Goal: Communication & Community: Participate in discussion

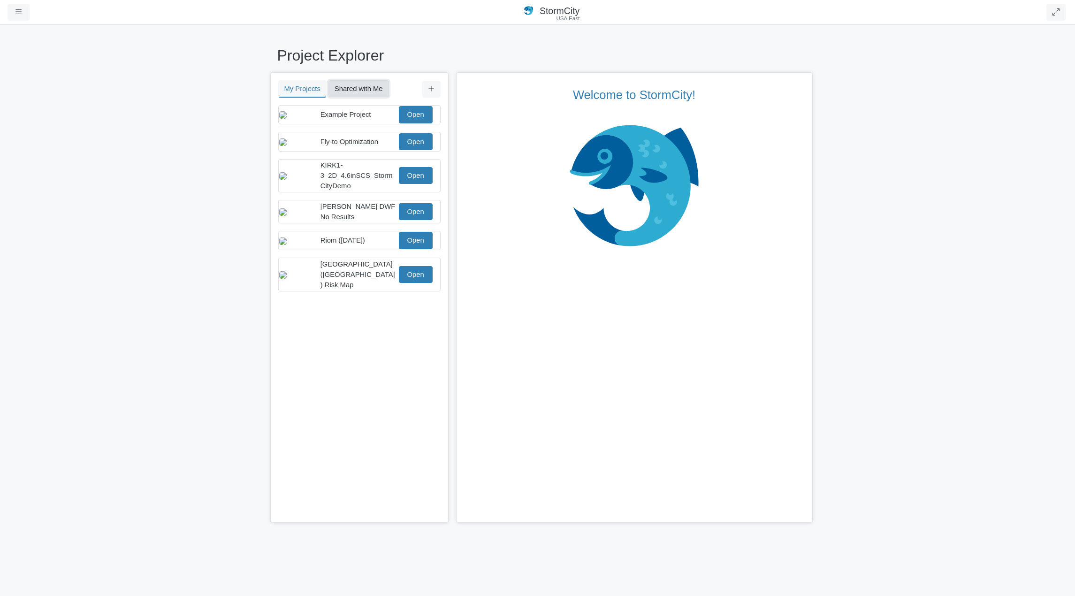
click at [364, 92] on button "Shared with Me" at bounding box center [358, 88] width 61 height 17
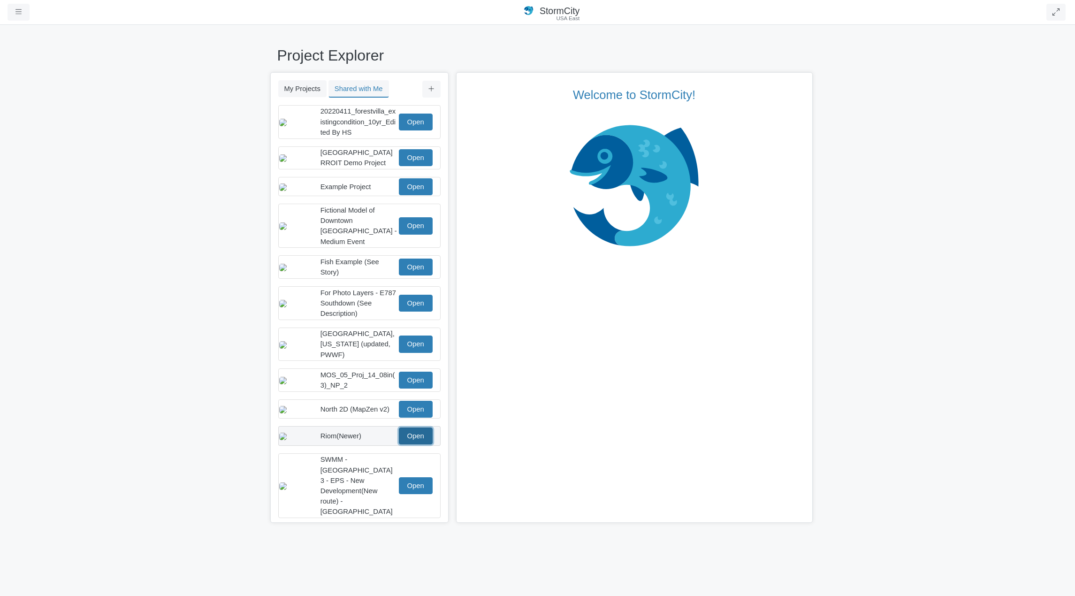
click at [416, 430] on link "Open" at bounding box center [416, 435] width 34 height 17
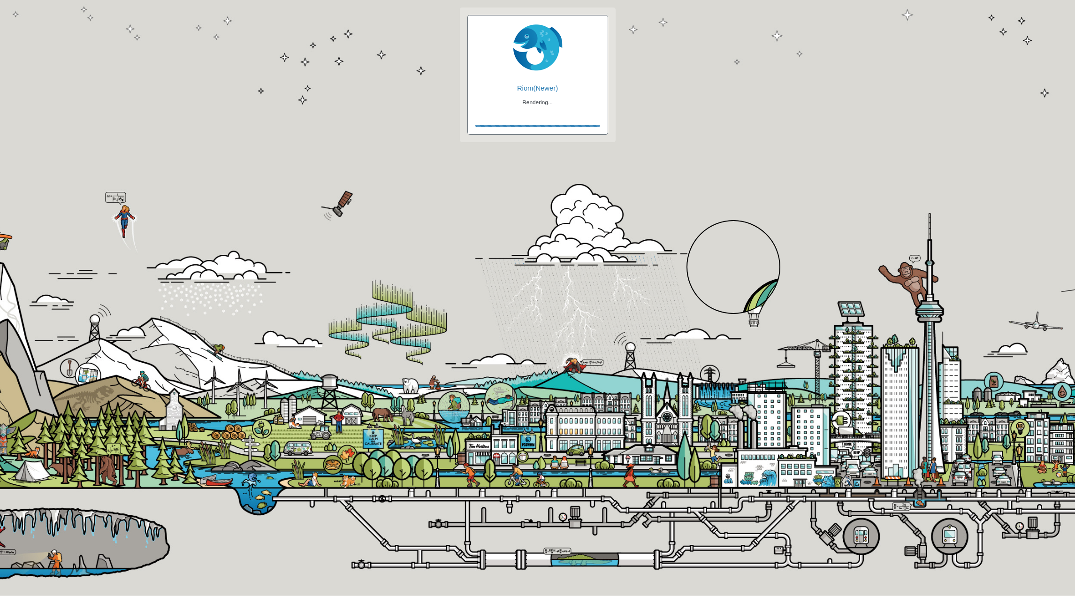
checkbox input "true"
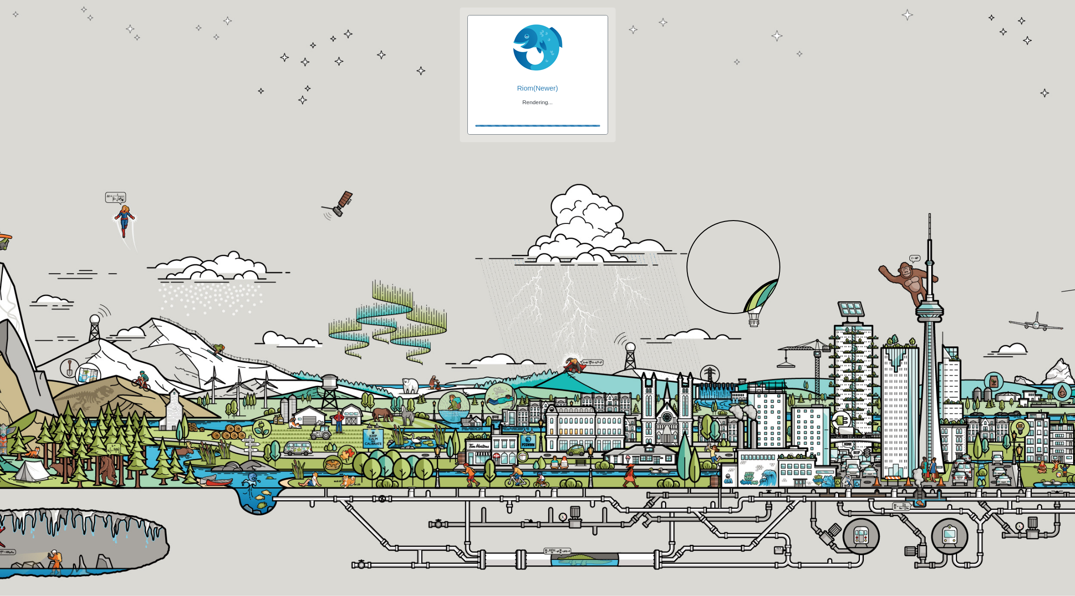
checkbox input "true"
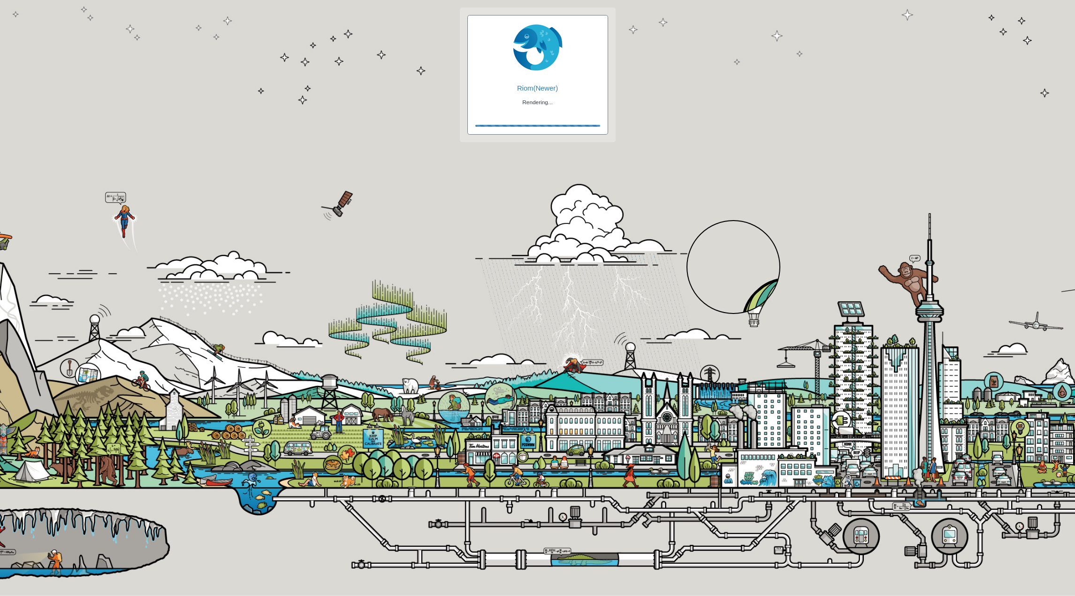
checkbox input "false"
checkbox input "true"
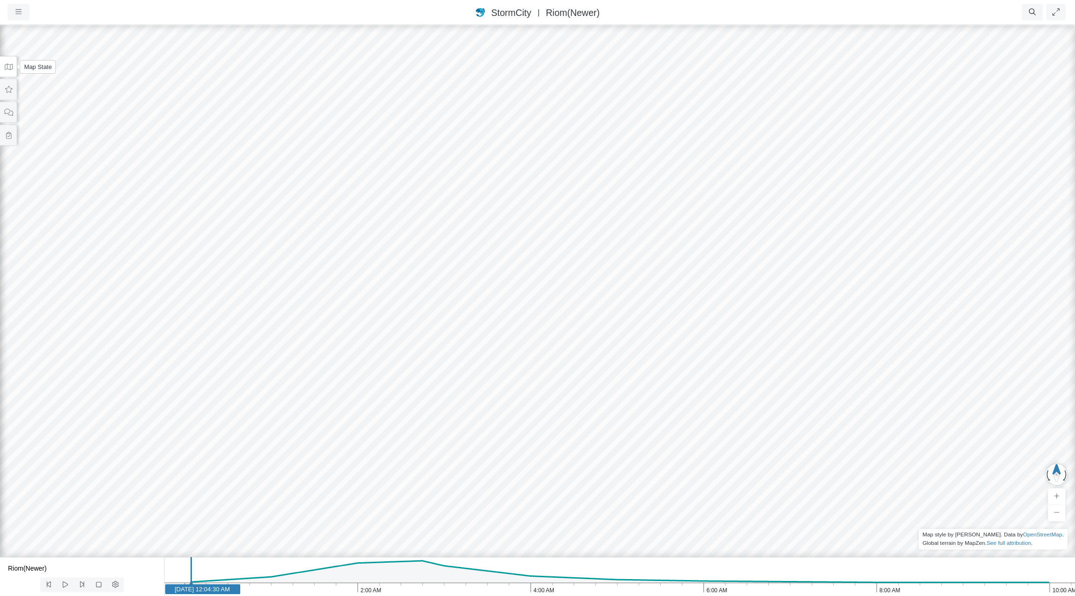
click at [10, 63] on icon at bounding box center [8, 66] width 9 height 7
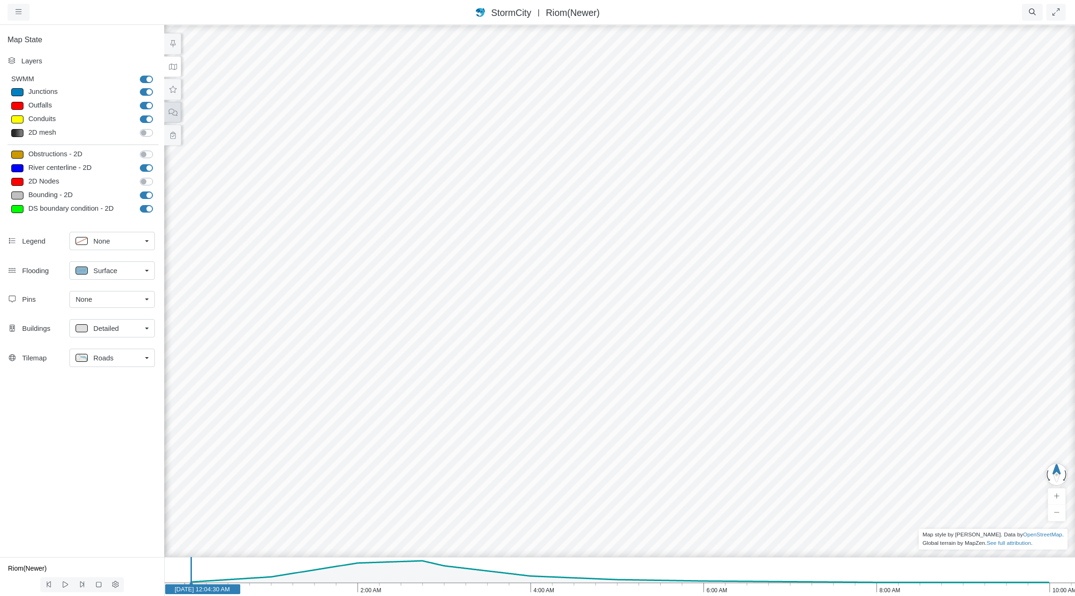
click at [169, 112] on icon at bounding box center [172, 112] width 9 height 7
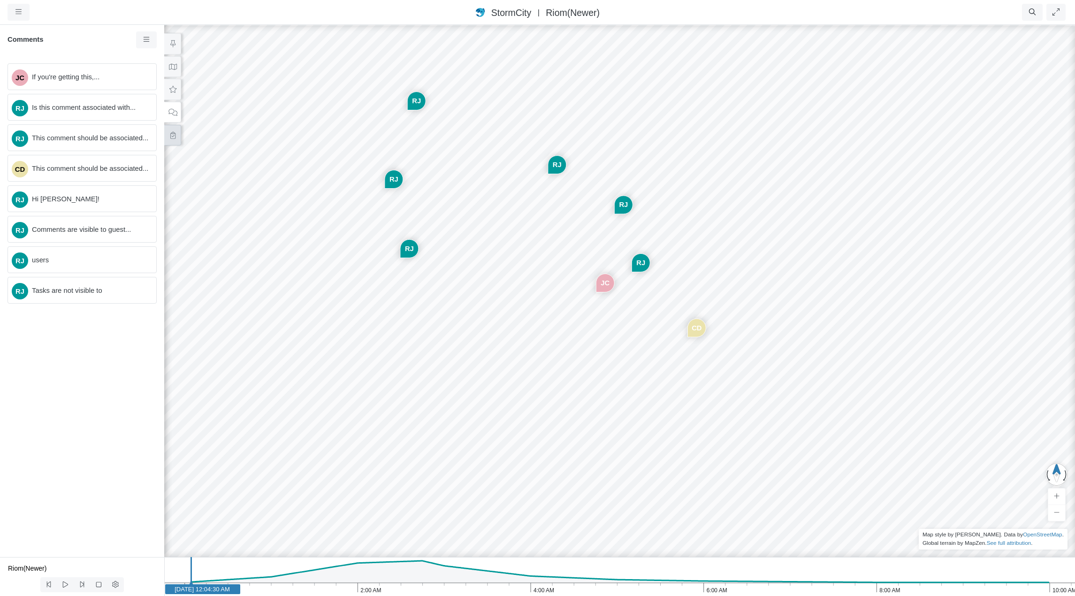
click at [170, 134] on icon at bounding box center [172, 135] width 9 height 7
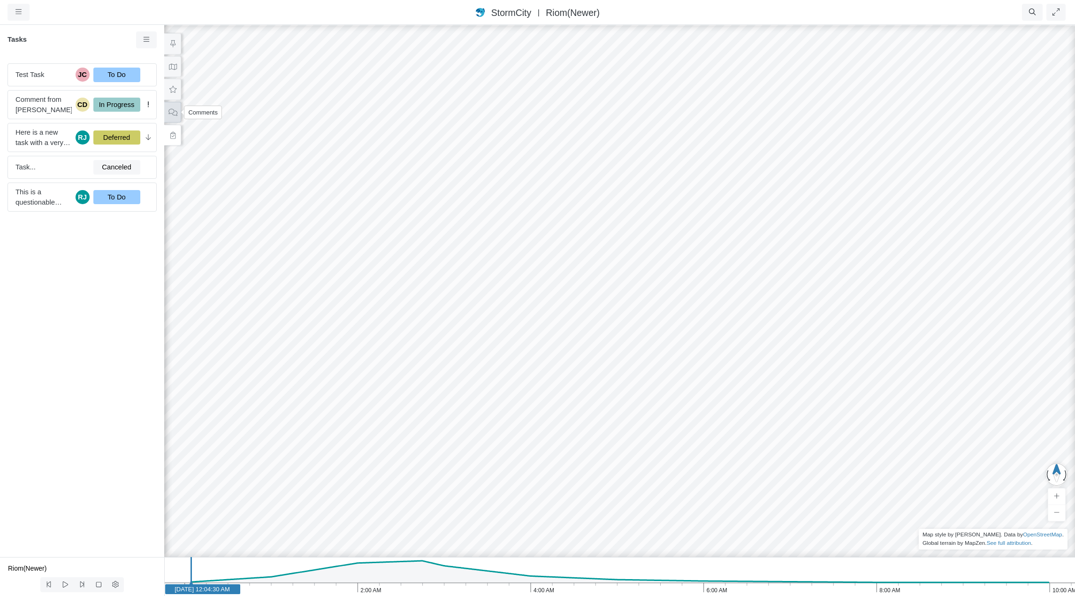
click at [171, 114] on icon at bounding box center [172, 112] width 9 height 7
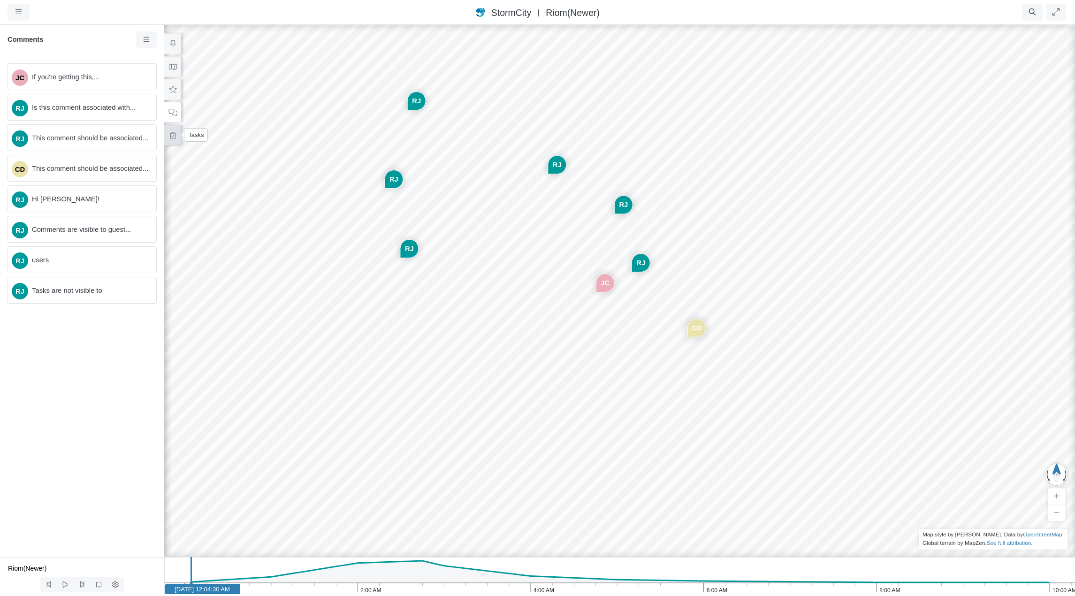
click at [171, 135] on icon at bounding box center [172, 135] width 9 height 7
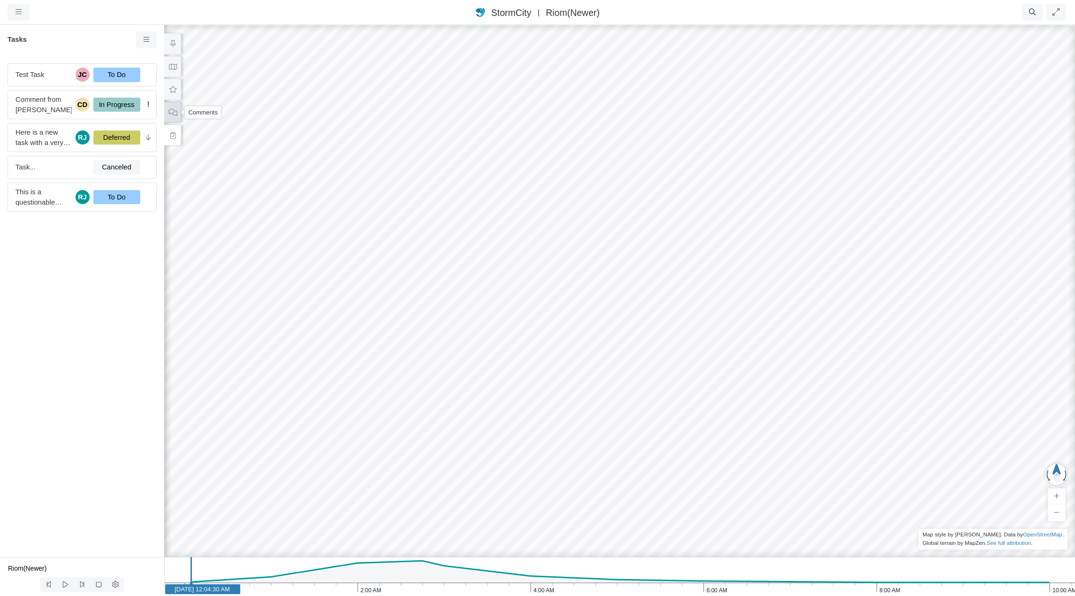
click at [171, 114] on icon at bounding box center [172, 112] width 9 height 7
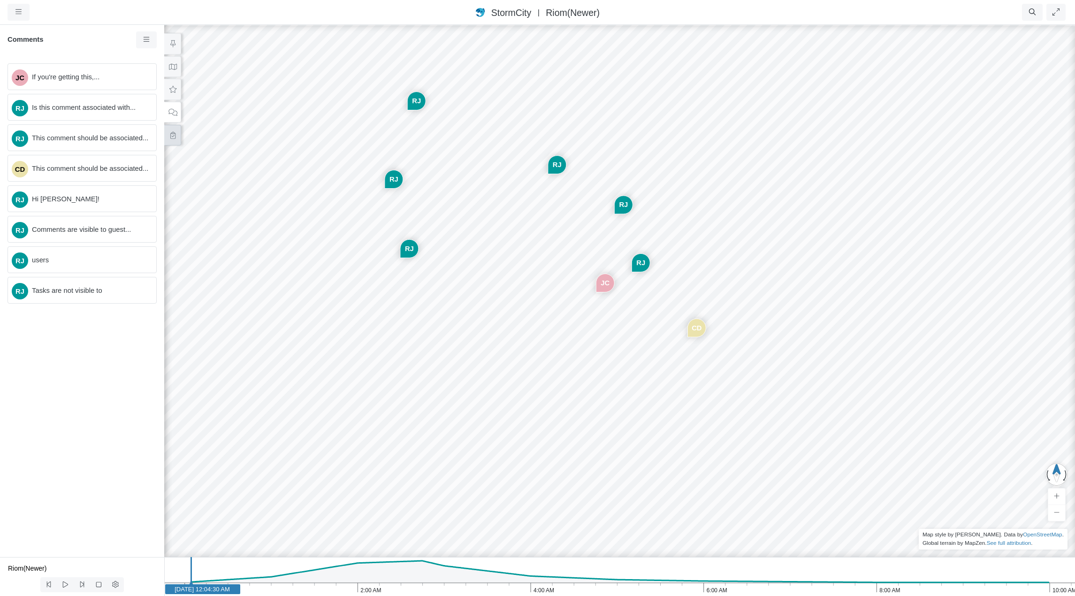
click at [173, 133] on icon at bounding box center [172, 135] width 9 height 7
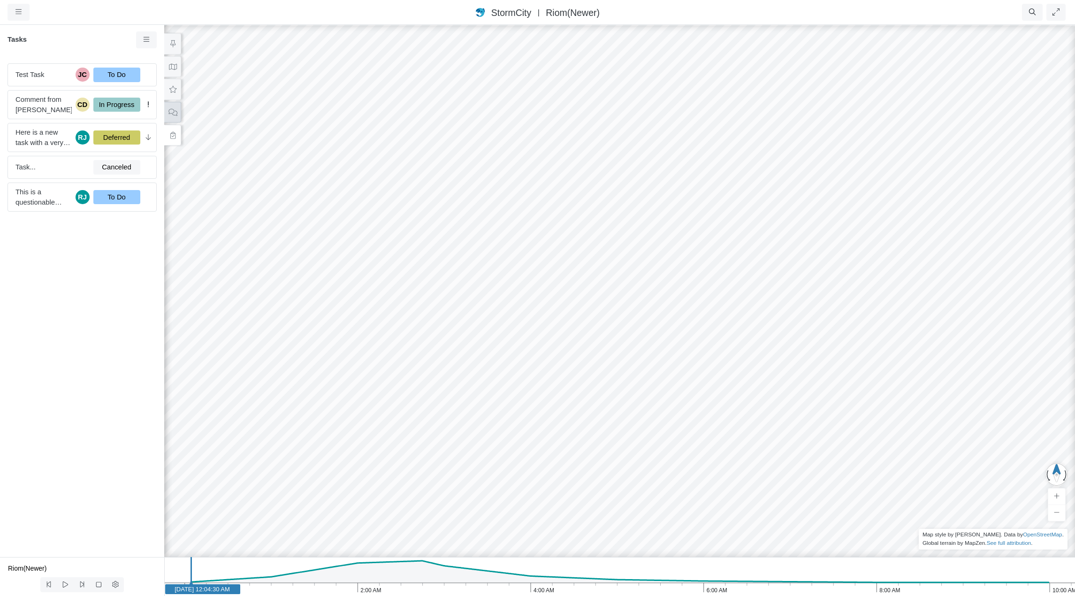
click at [172, 113] on icon at bounding box center [172, 112] width 9 height 7
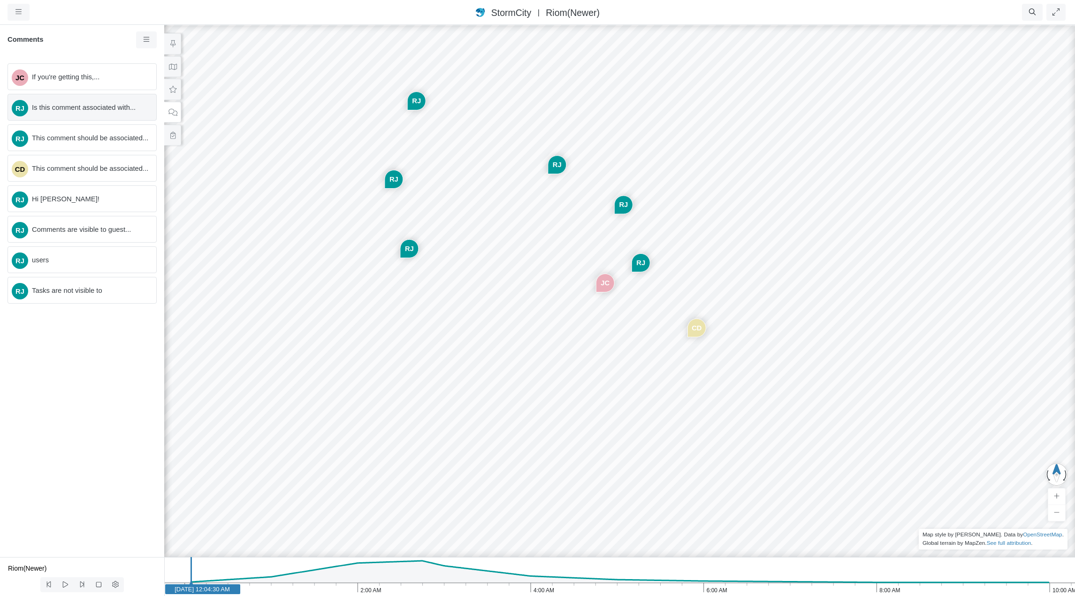
click at [101, 108] on span "Is this comment associated with..." at bounding box center [90, 107] width 117 height 10
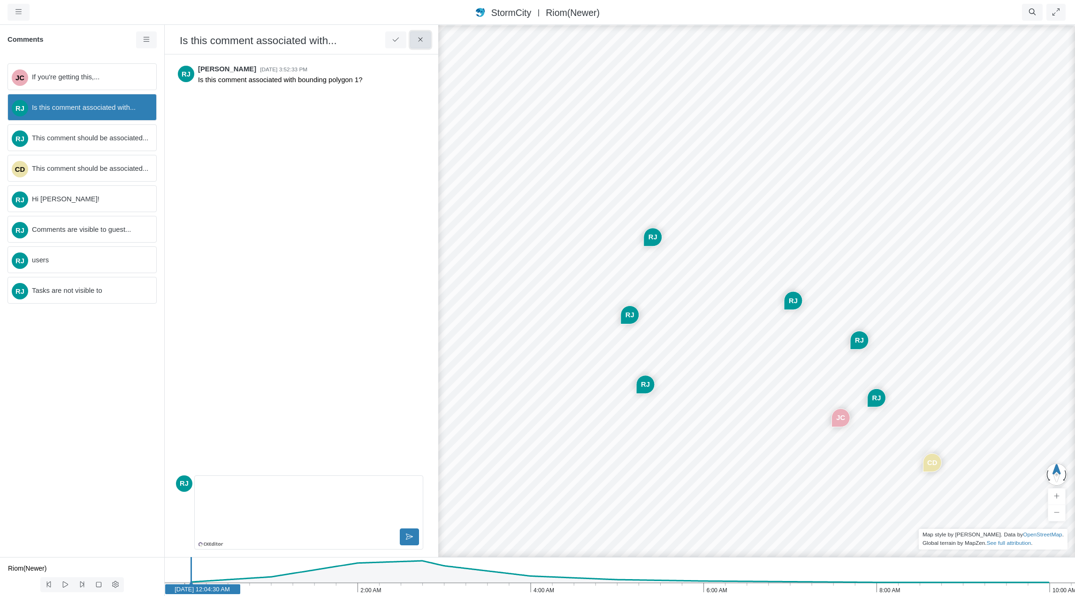
click at [425, 41] on button at bounding box center [420, 39] width 21 height 17
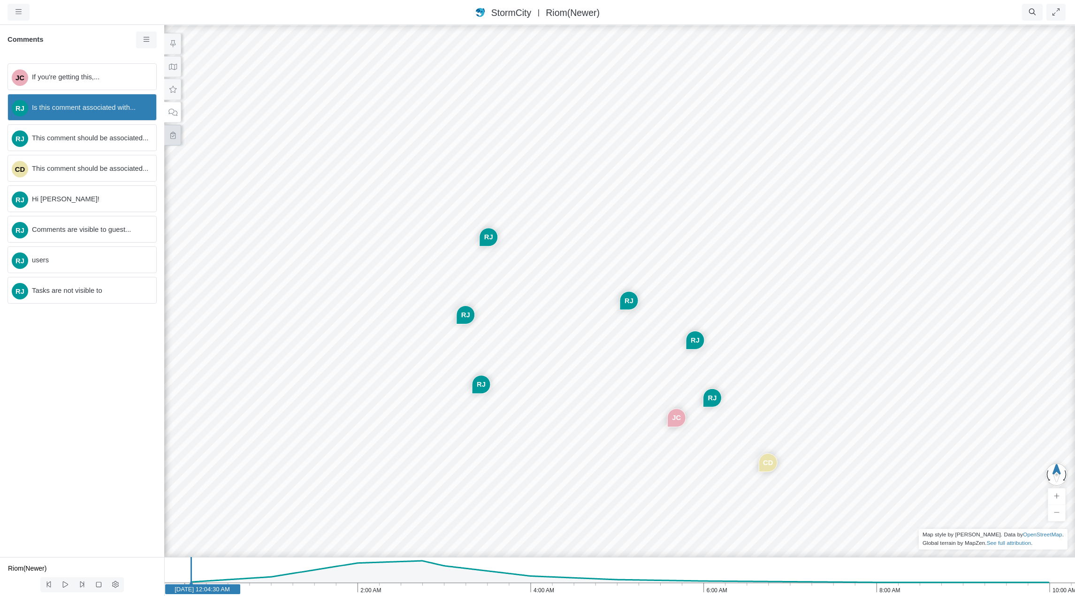
click at [169, 135] on icon at bounding box center [172, 135] width 9 height 7
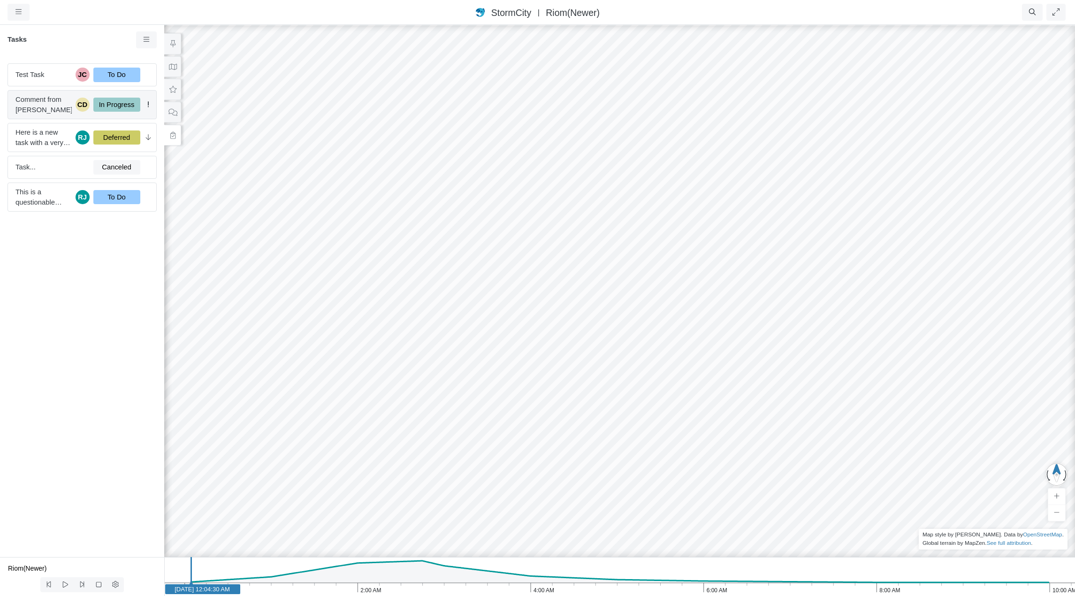
click at [46, 100] on span "Comment from [PERSON_NAME]" at bounding box center [43, 104] width 56 height 21
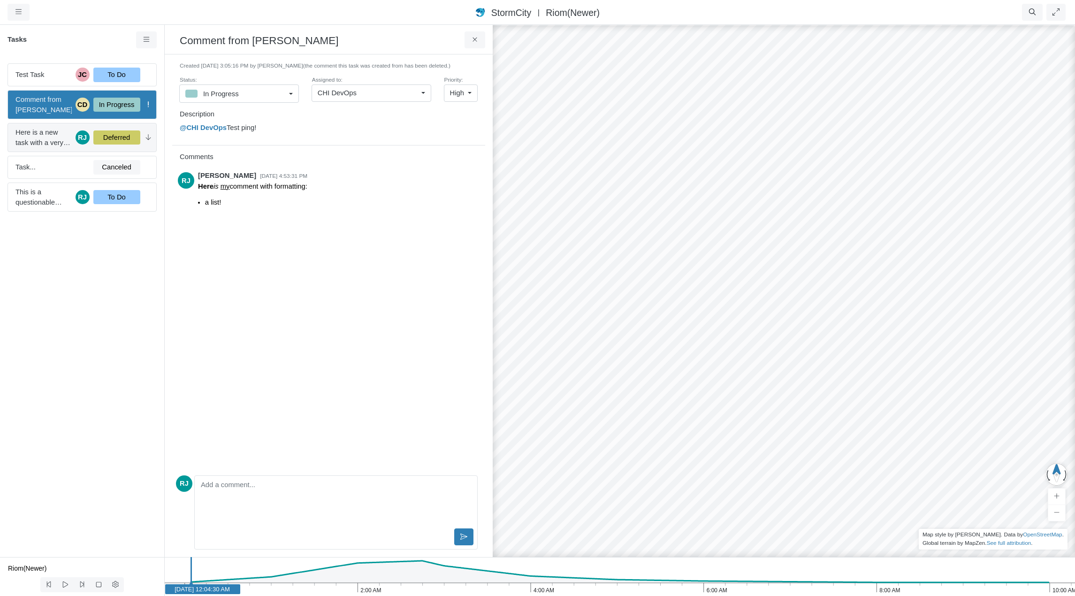
click at [57, 138] on span "Here is a new task with a very long title. In fact this title should probably b…" at bounding box center [43, 137] width 56 height 21
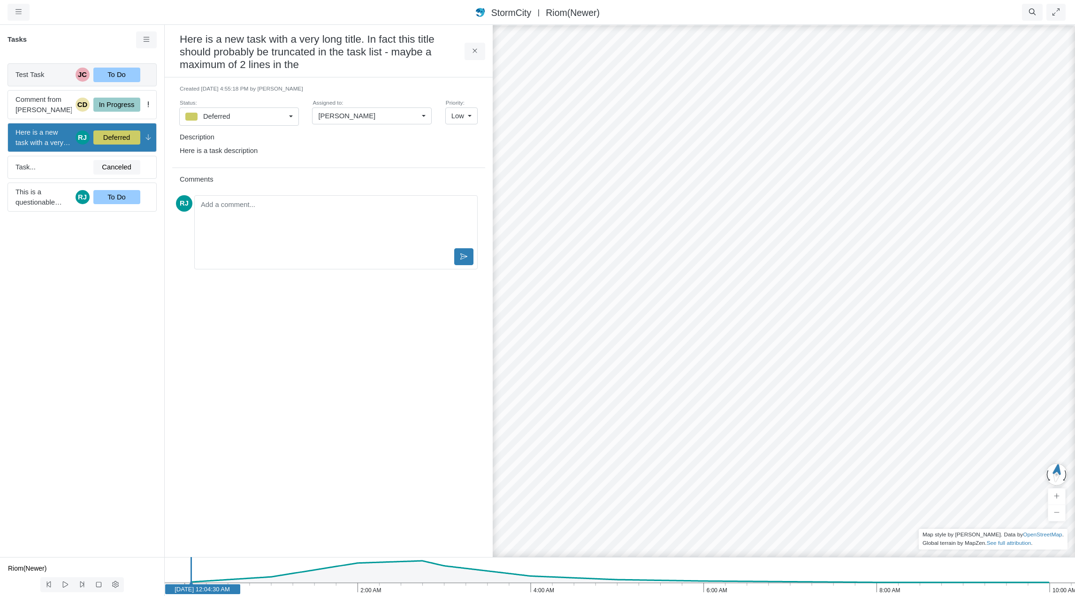
click at [52, 78] on span "Test Task" at bounding box center [43, 74] width 56 height 10
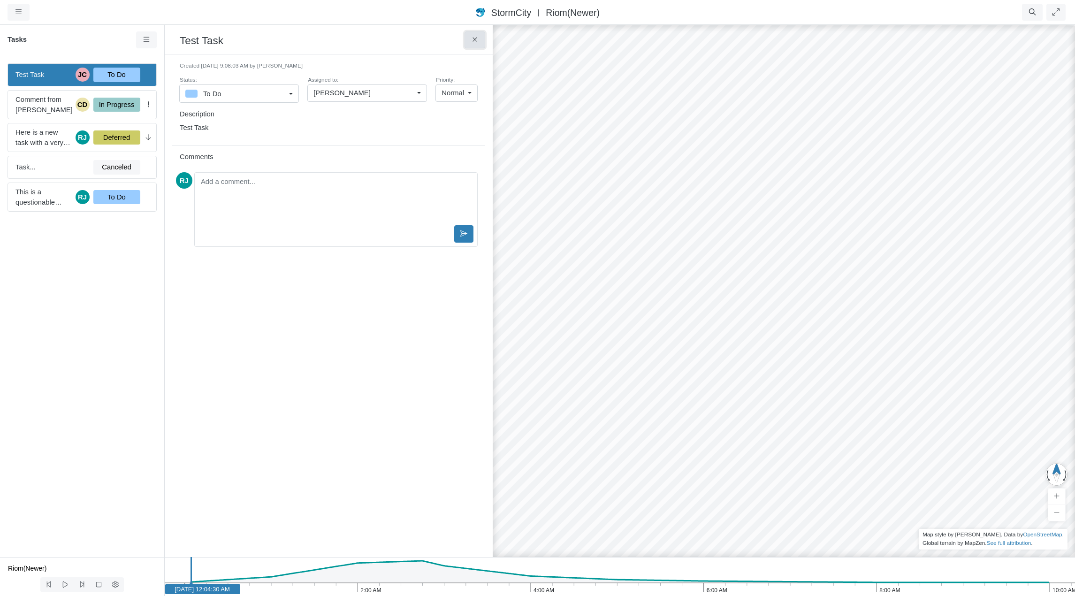
click at [479, 39] on button at bounding box center [475, 39] width 21 height 17
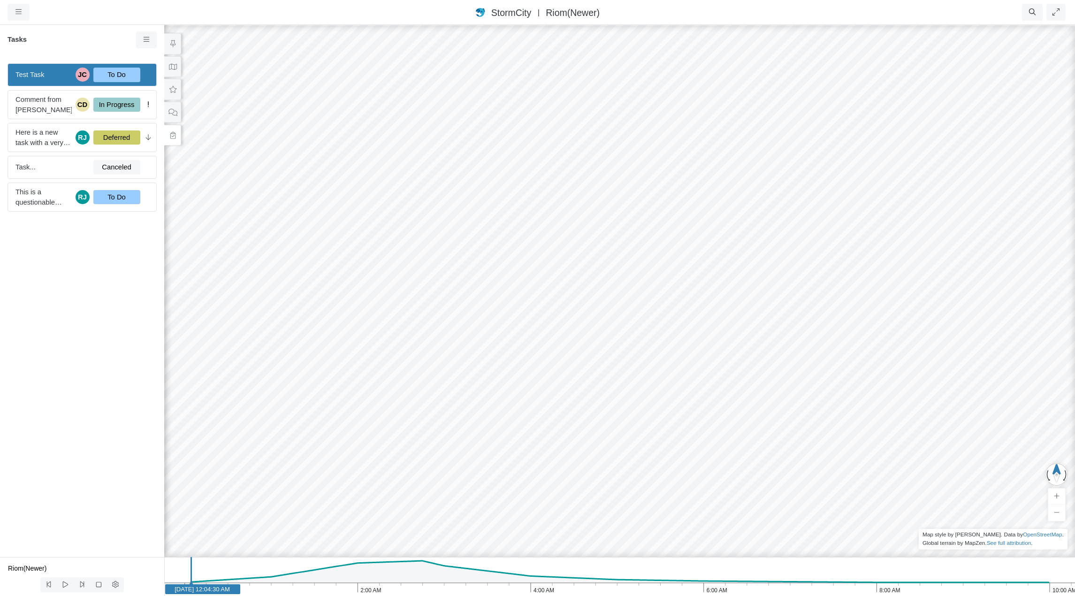
click at [682, 15] on div "StormCity [GEOGRAPHIC_DATA] East | Riom(Newer)" at bounding box center [538, 13] width 700 height 14
click at [170, 66] on icon at bounding box center [172, 66] width 9 height 7
